Goal: Transaction & Acquisition: Purchase product/service

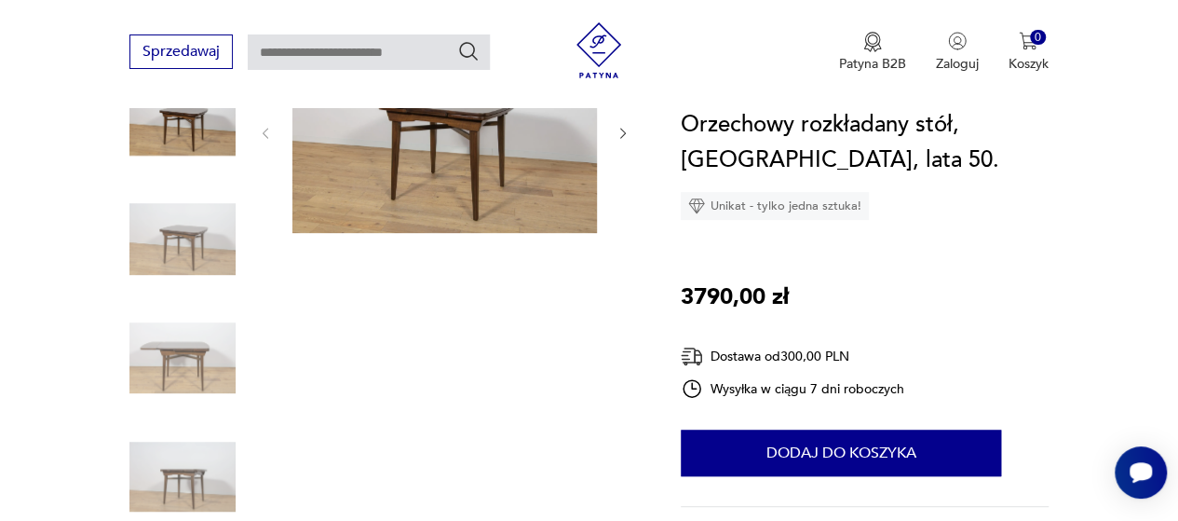
scroll to position [279, 0]
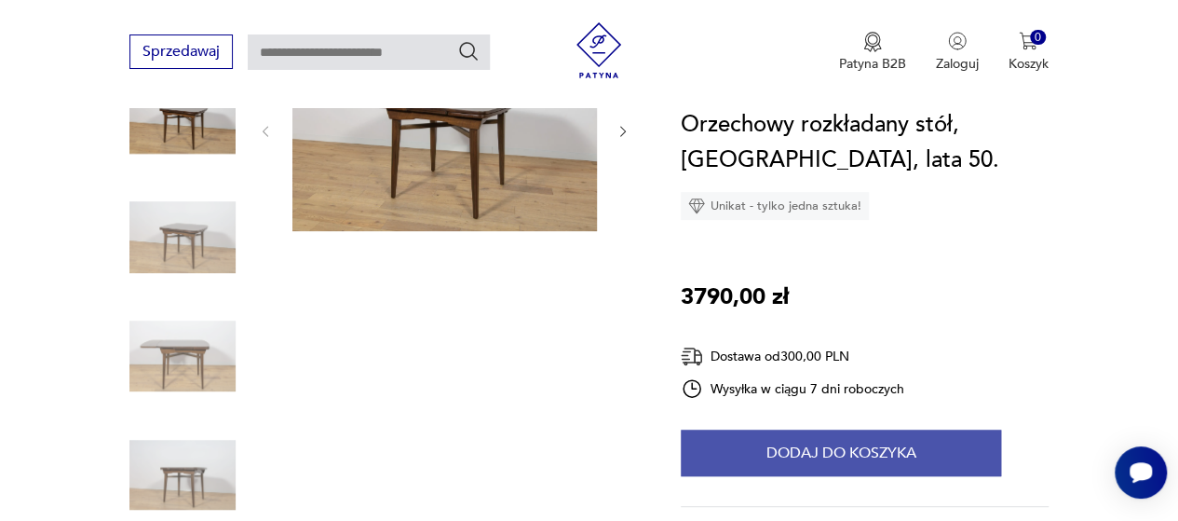
click at [850, 450] on button "Dodaj do koszyka" at bounding box center [841, 452] width 320 height 47
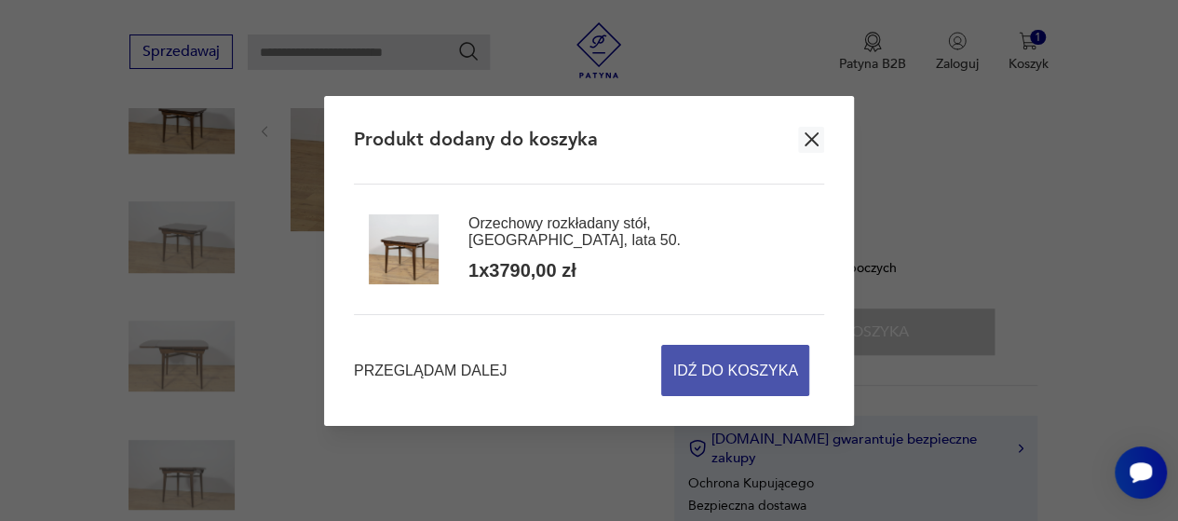
click at [717, 364] on span "Idź do koszyka" at bounding box center [735, 370] width 125 height 49
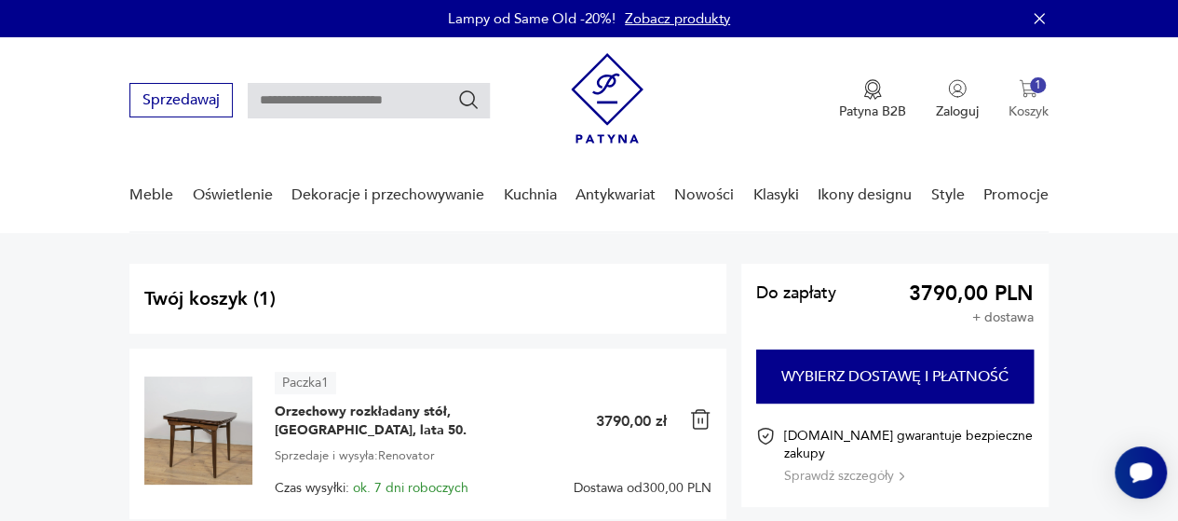
click at [1030, 90] on img "button" at bounding box center [1028, 88] width 19 height 19
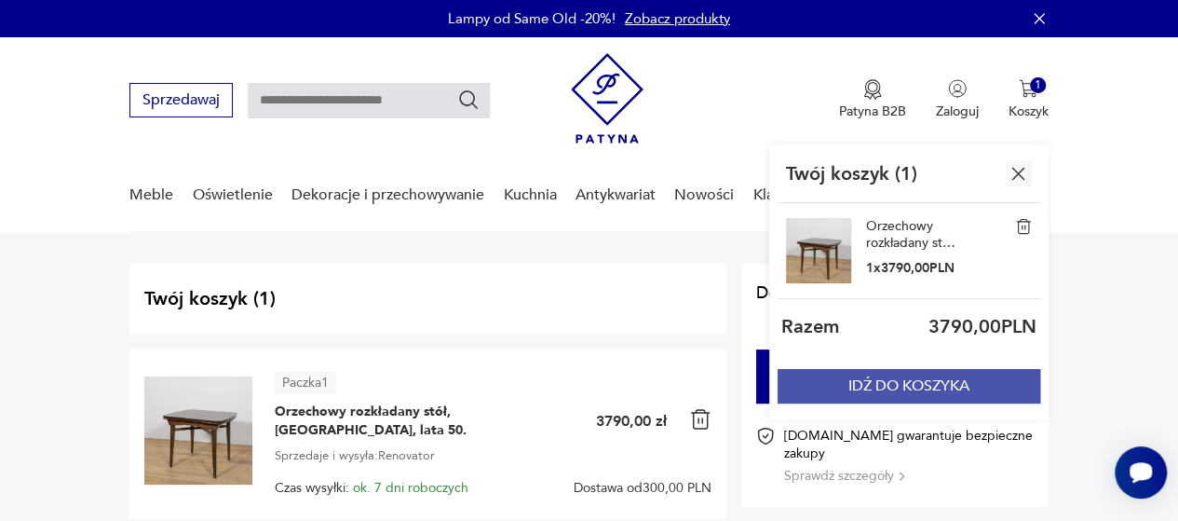
click at [863, 382] on button "IDŹ DO KOSZYKA" at bounding box center [909, 386] width 263 height 34
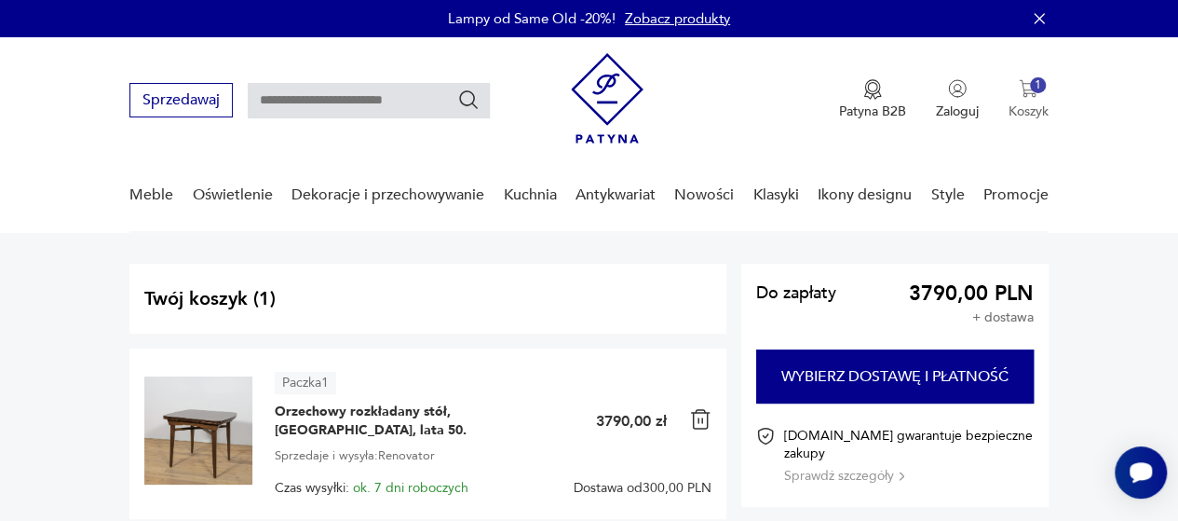
click at [1034, 88] on div "1" at bounding box center [1038, 85] width 16 height 16
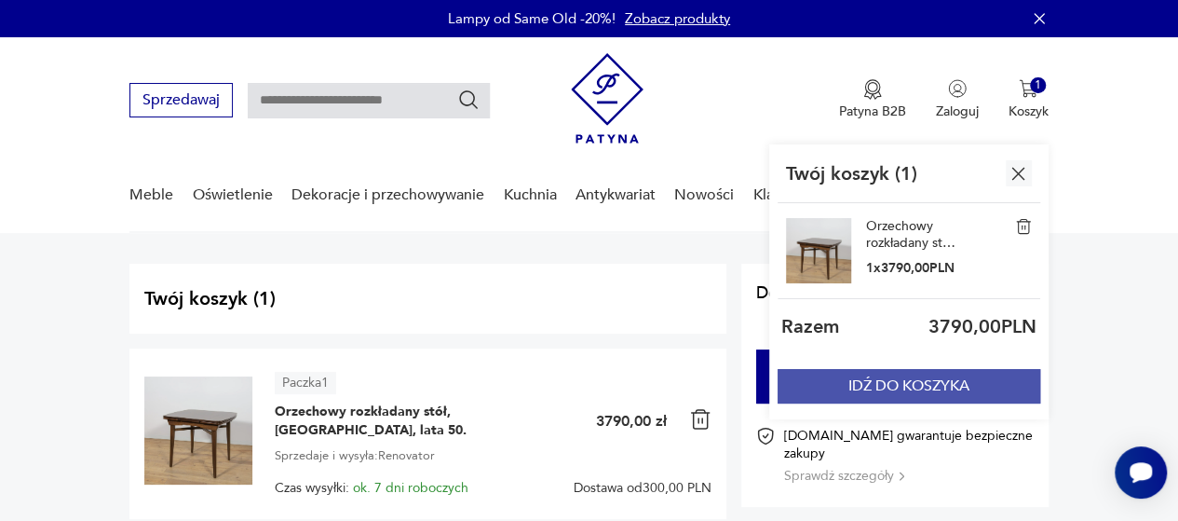
click at [934, 387] on button "IDŹ DO KOSZYKA" at bounding box center [909, 386] width 263 height 34
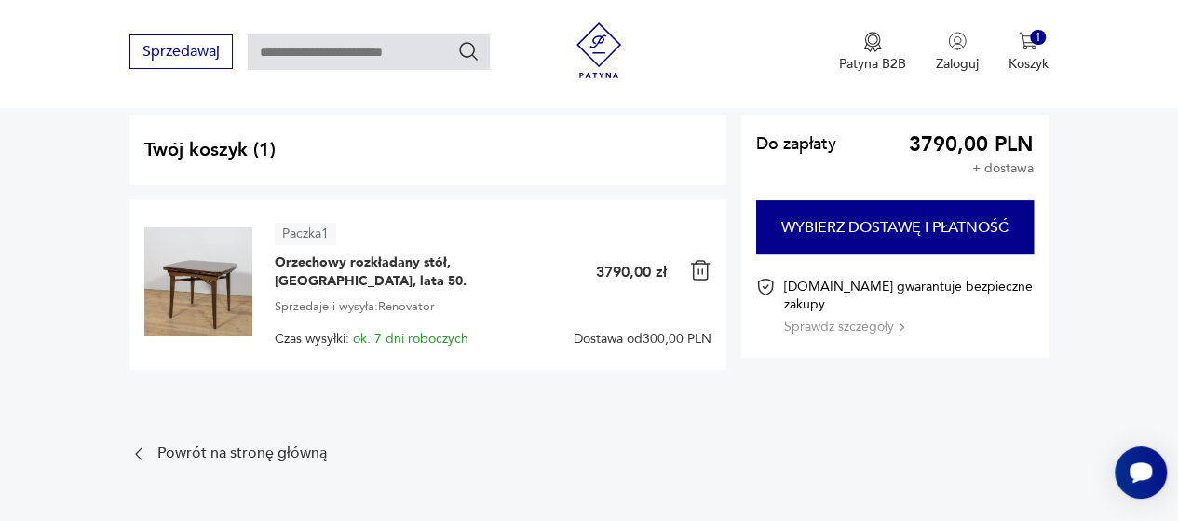
scroll to position [93, 0]
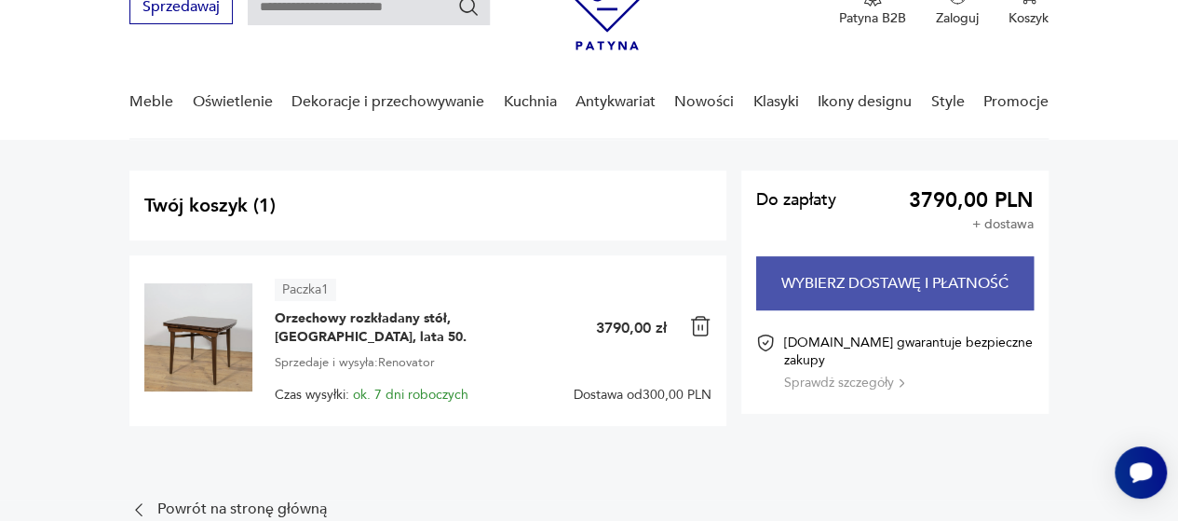
click at [874, 275] on button "Wybierz dostawę i płatność" at bounding box center [895, 283] width 278 height 54
